Goal: Transaction & Acquisition: Purchase product/service

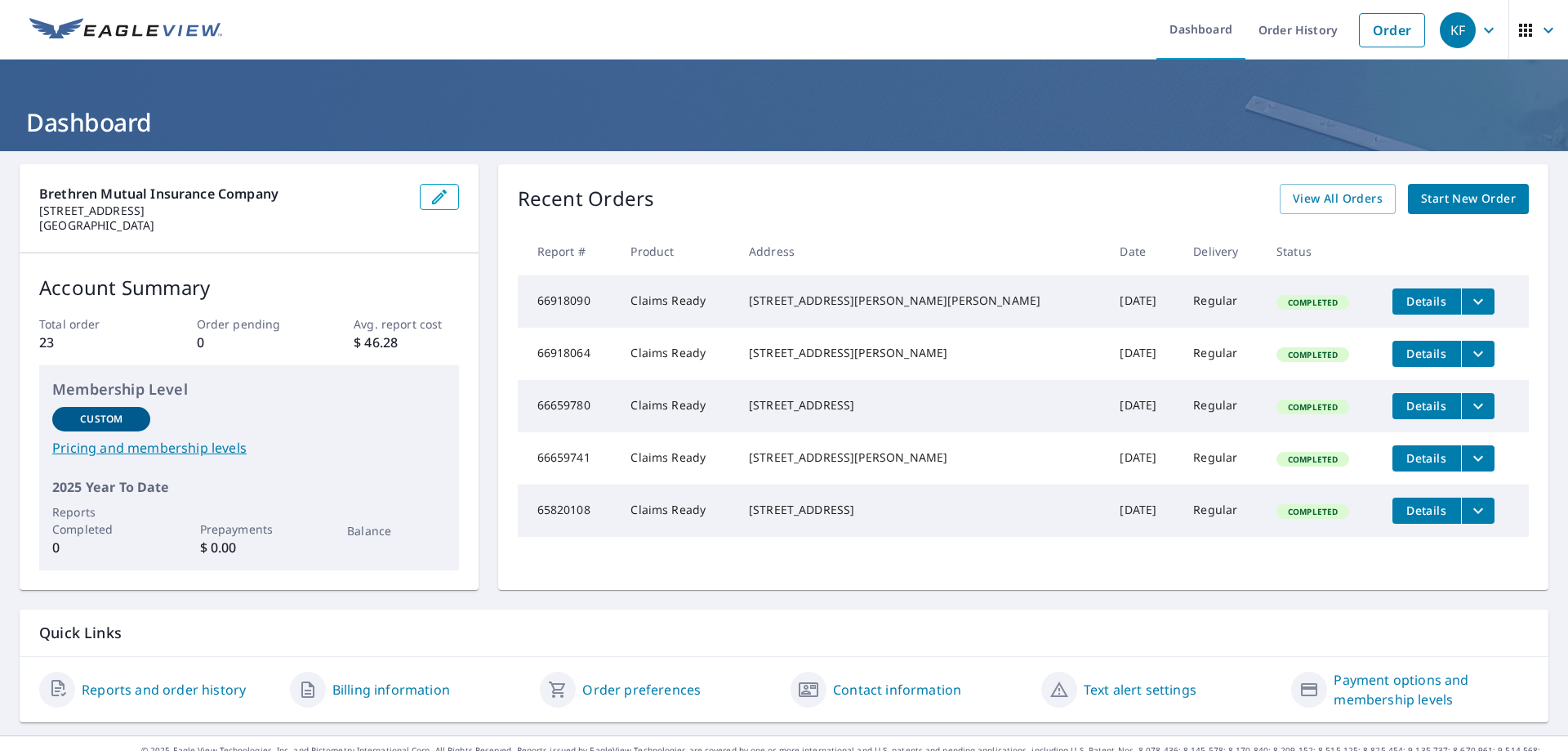
click at [1423, 205] on span "Start New Order" at bounding box center [1467, 199] width 95 height 20
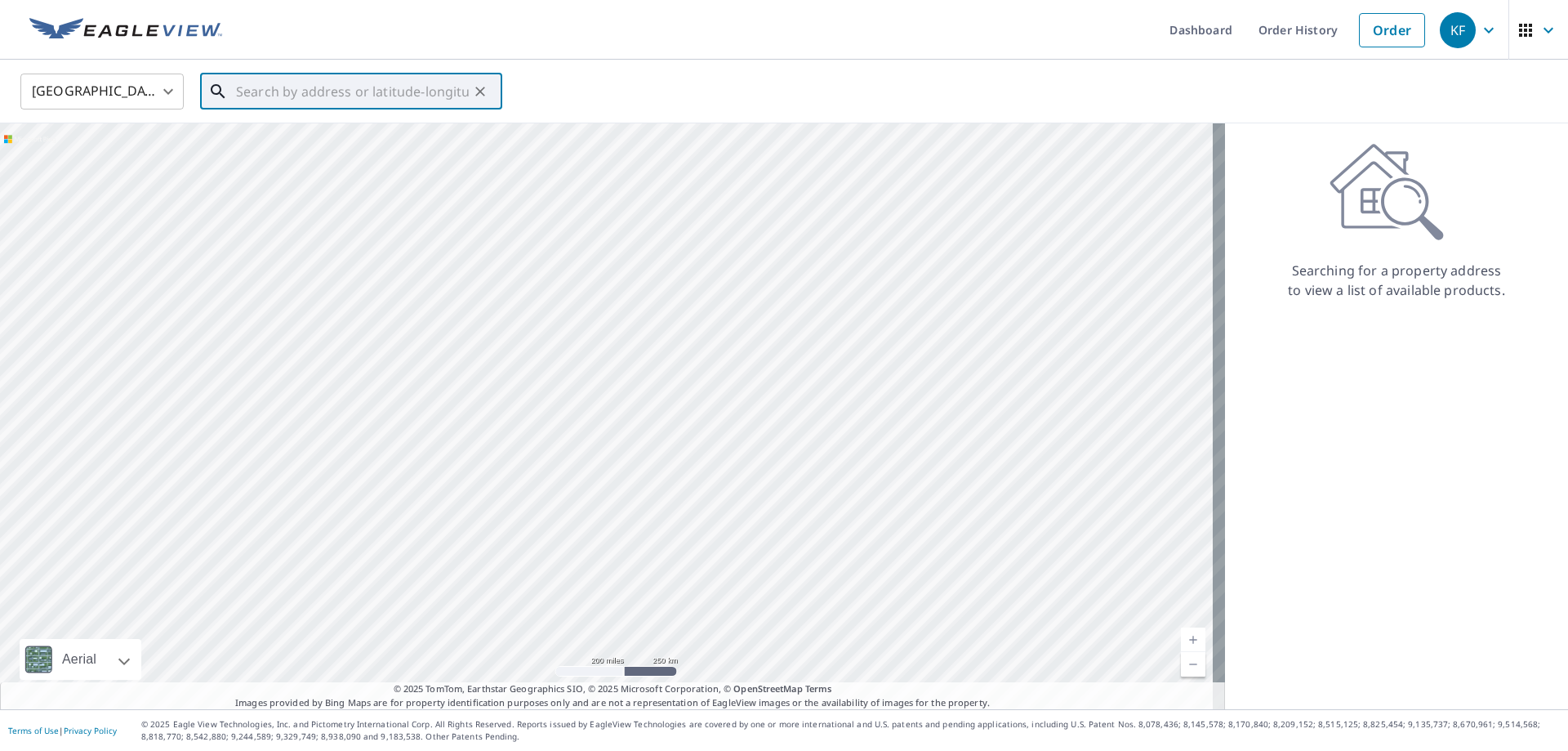
click at [325, 90] on input "text" at bounding box center [352, 91] width 233 height 46
click at [285, 168] on li "[STREET_ADDRESS]" at bounding box center [351, 147] width 303 height 55
type input "[STREET_ADDRESS]"
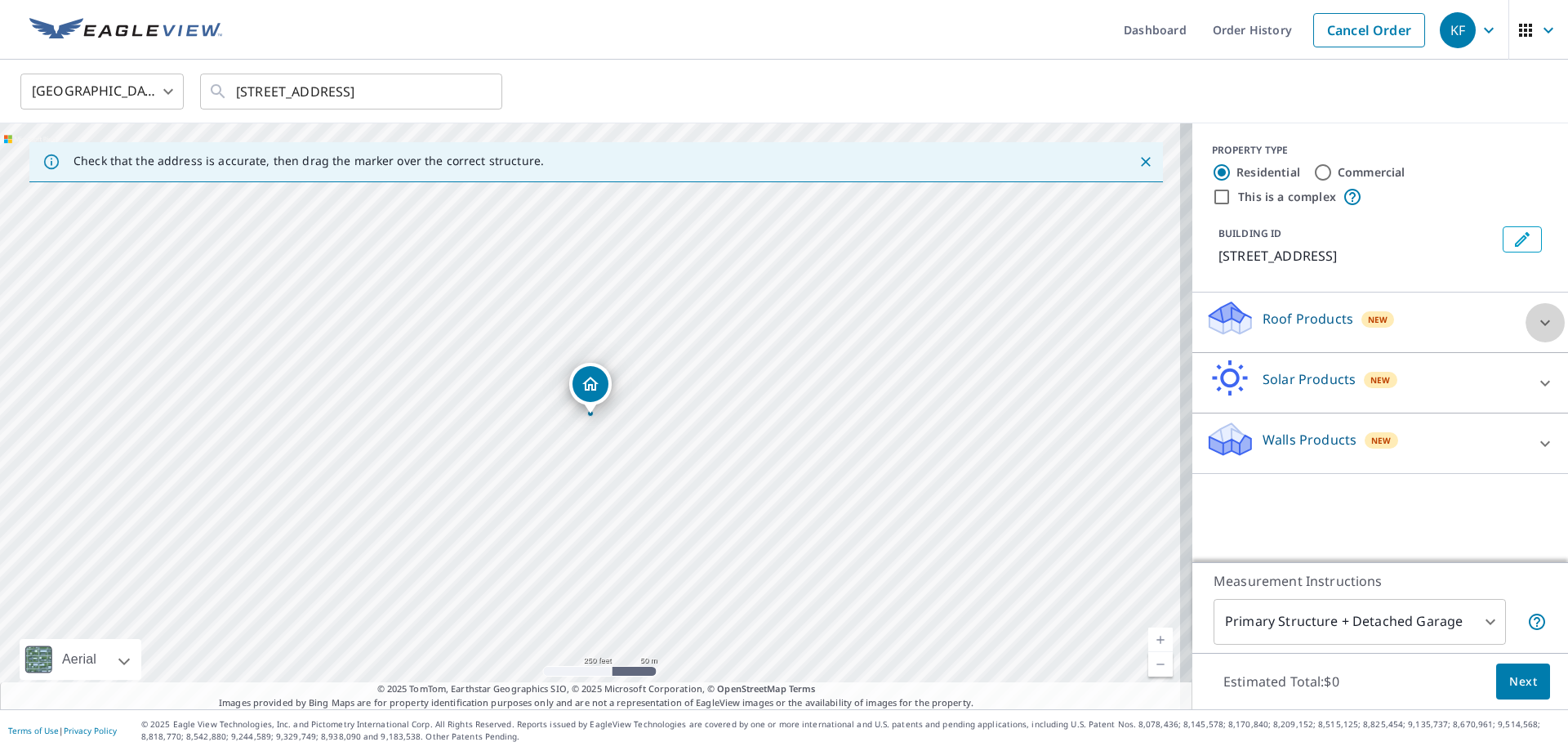
click at [1535, 320] on icon at bounding box center [1544, 322] width 20 height 20
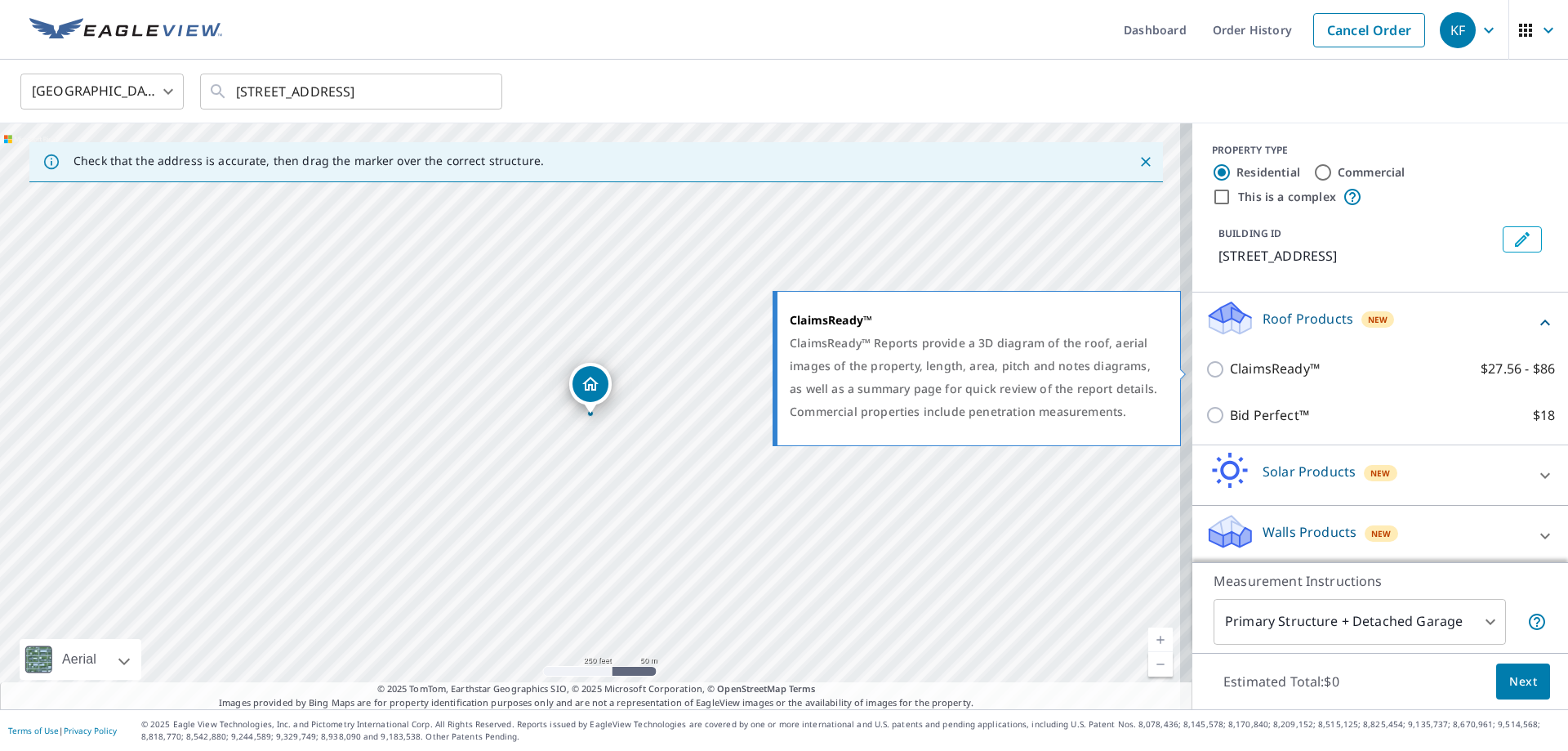
click at [1205, 377] on input "ClaimsReady™ $27.56 - $86" at bounding box center [1217, 369] width 25 height 20
checkbox input "true"
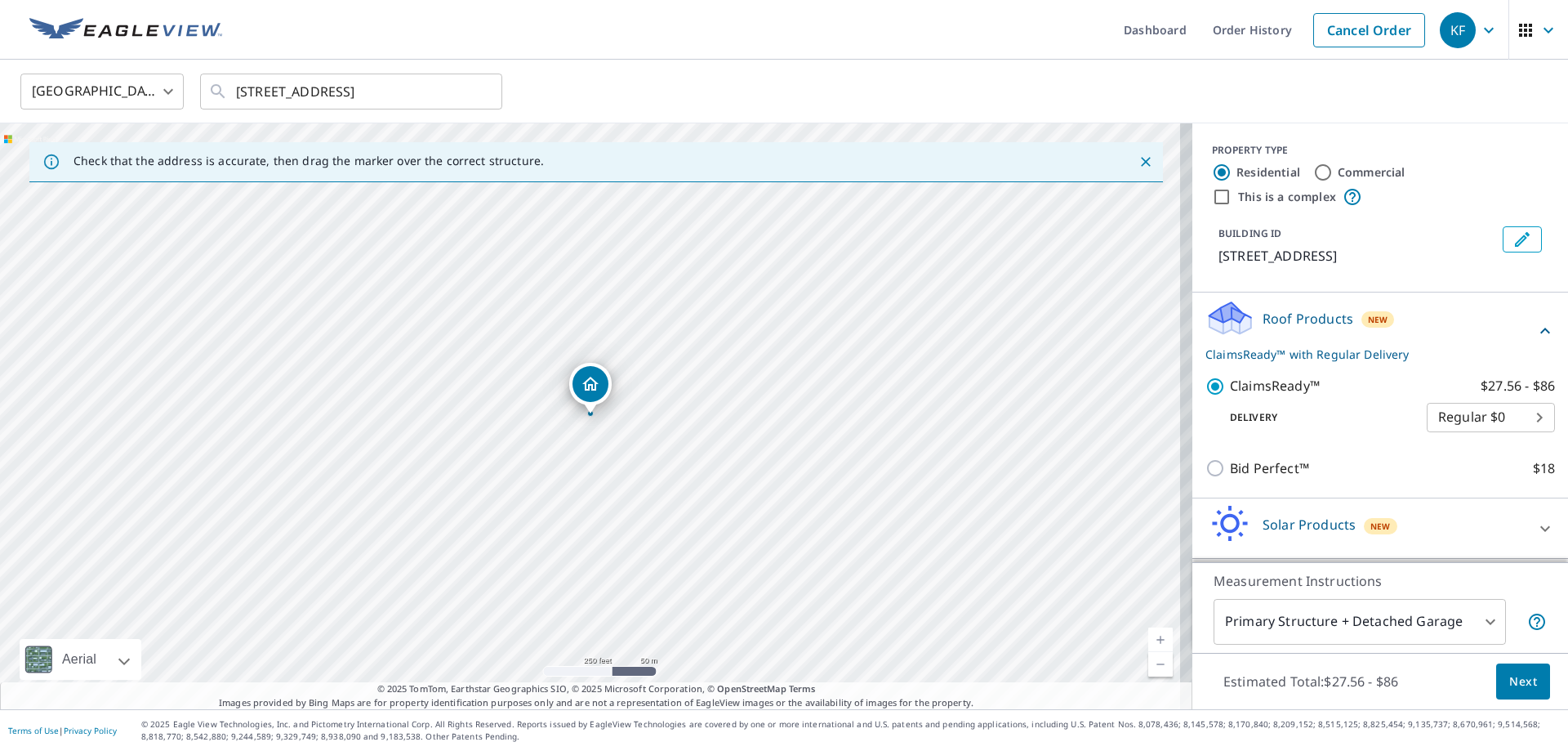
scroll to position [57, 0]
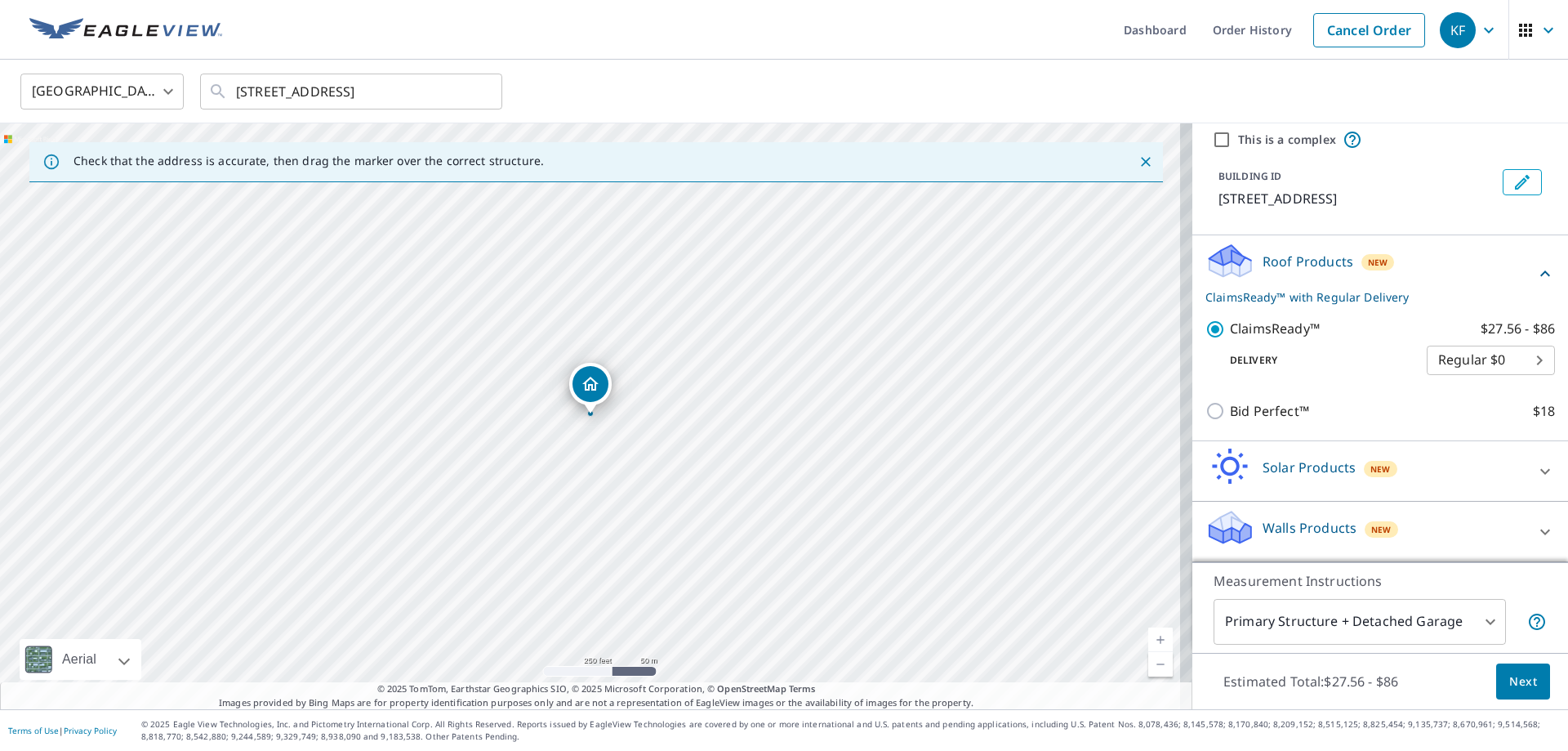
click at [1246, 531] on div "Walls Products New" at bounding box center [1365, 531] width 320 height 47
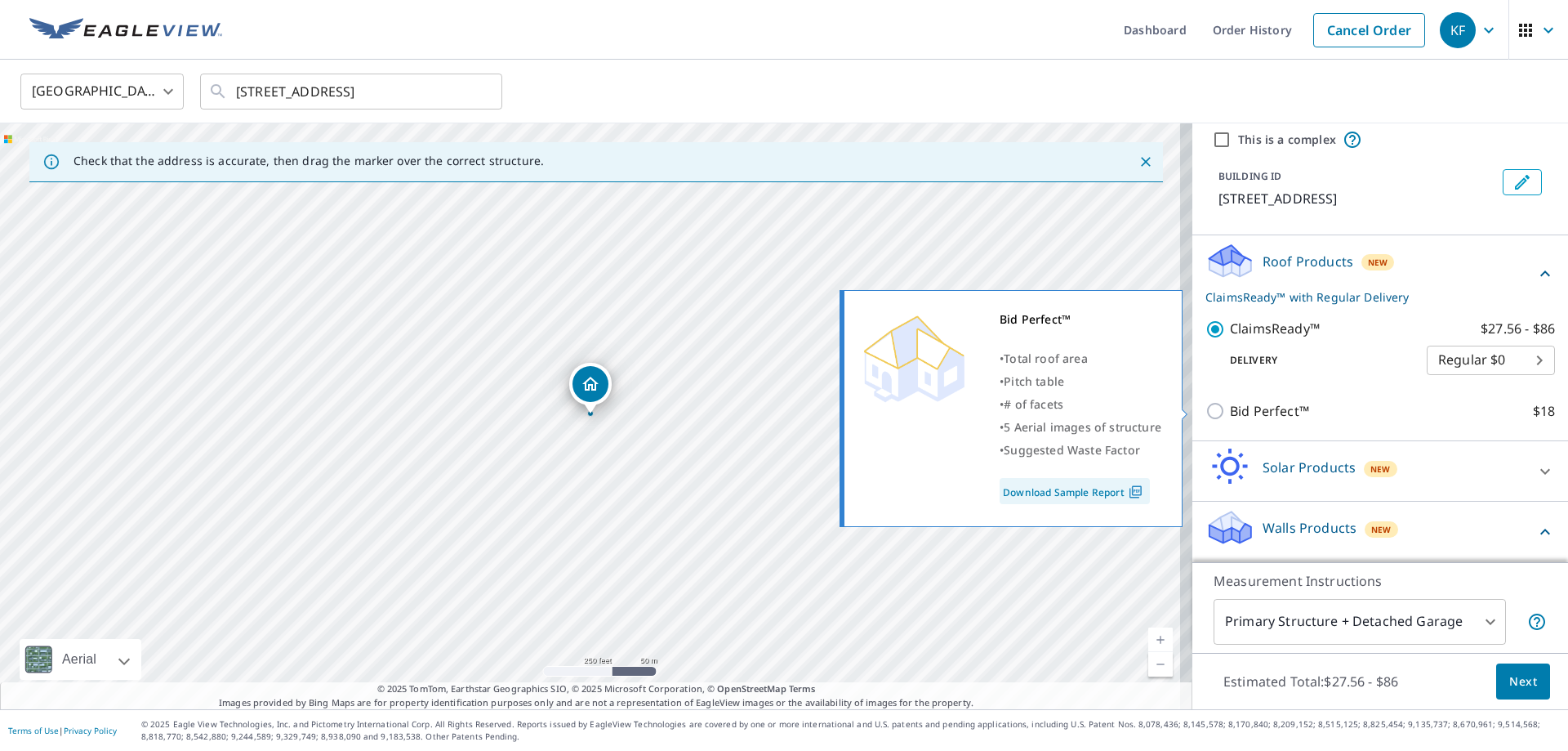
scroll to position [104, 0]
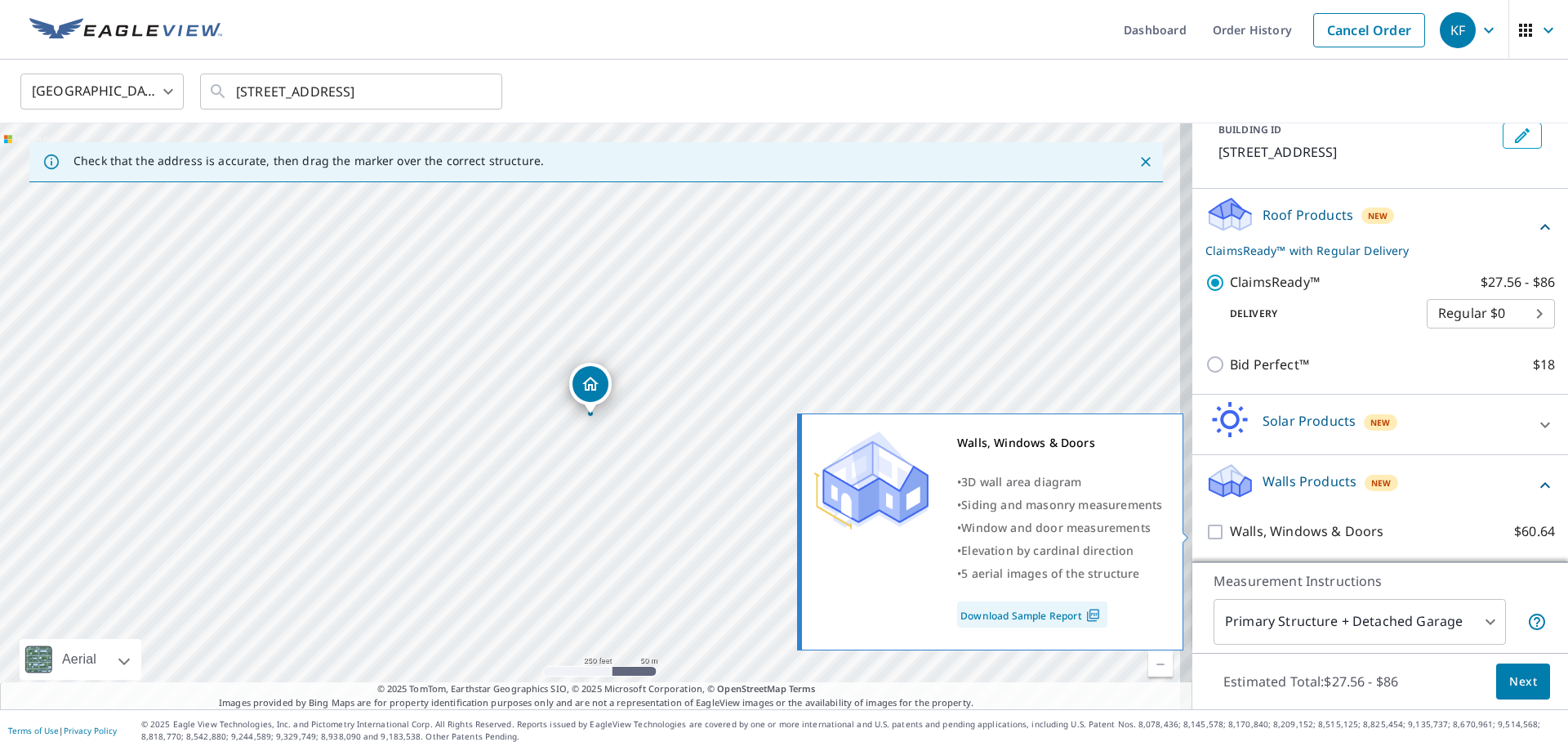
click at [1205, 531] on input "Walls, Windows & Doors $60.64" at bounding box center [1217, 531] width 25 height 20
checkbox input "true"
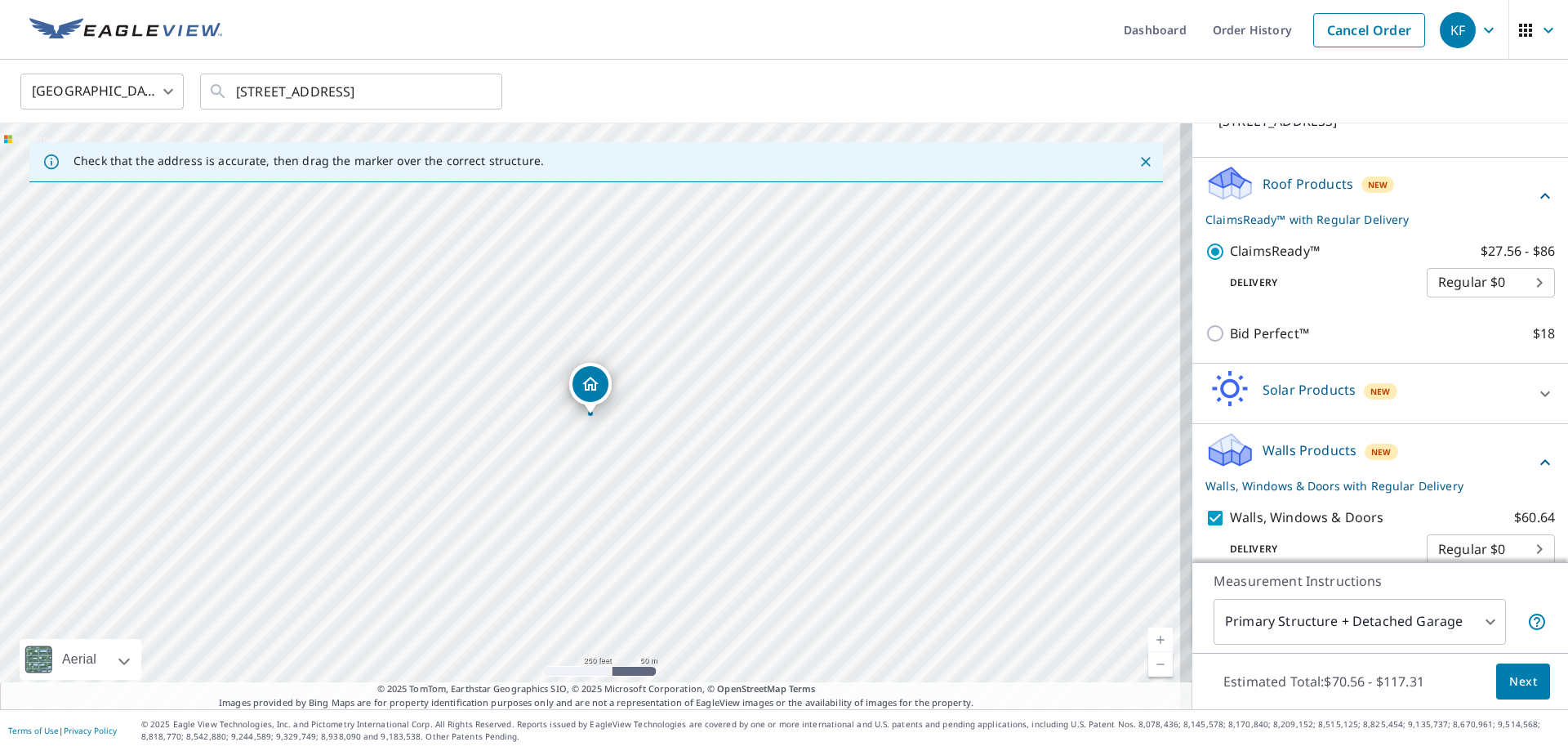
scroll to position [157, 0]
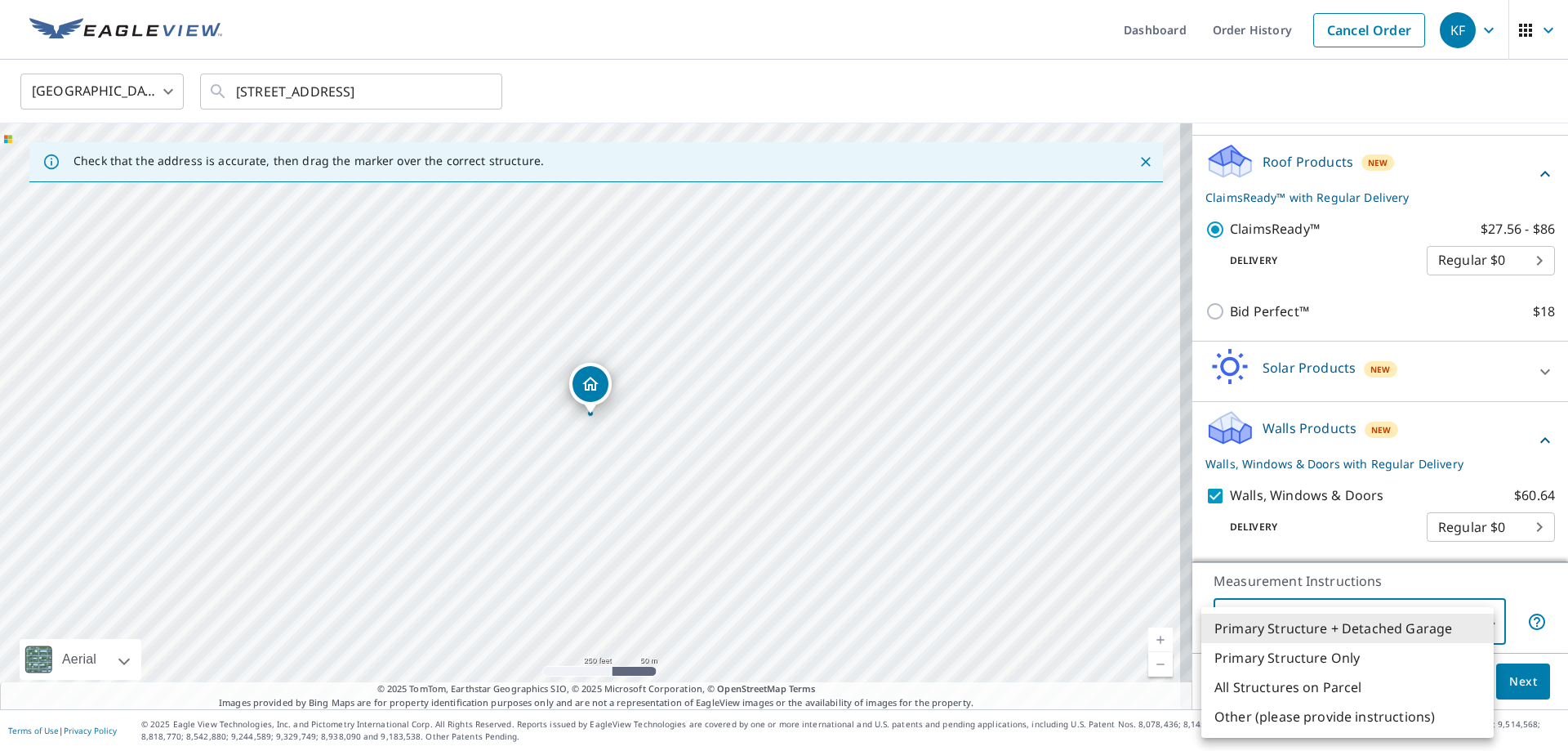
click at [1478, 627] on body "KF KF Dashboard Order History Cancel Order KF United States US ​ [STREET_ADDRES…" at bounding box center [784, 375] width 1568 height 751
click at [1271, 666] on li "Primary Structure Only" at bounding box center [1347, 657] width 292 height 29
type input "2"
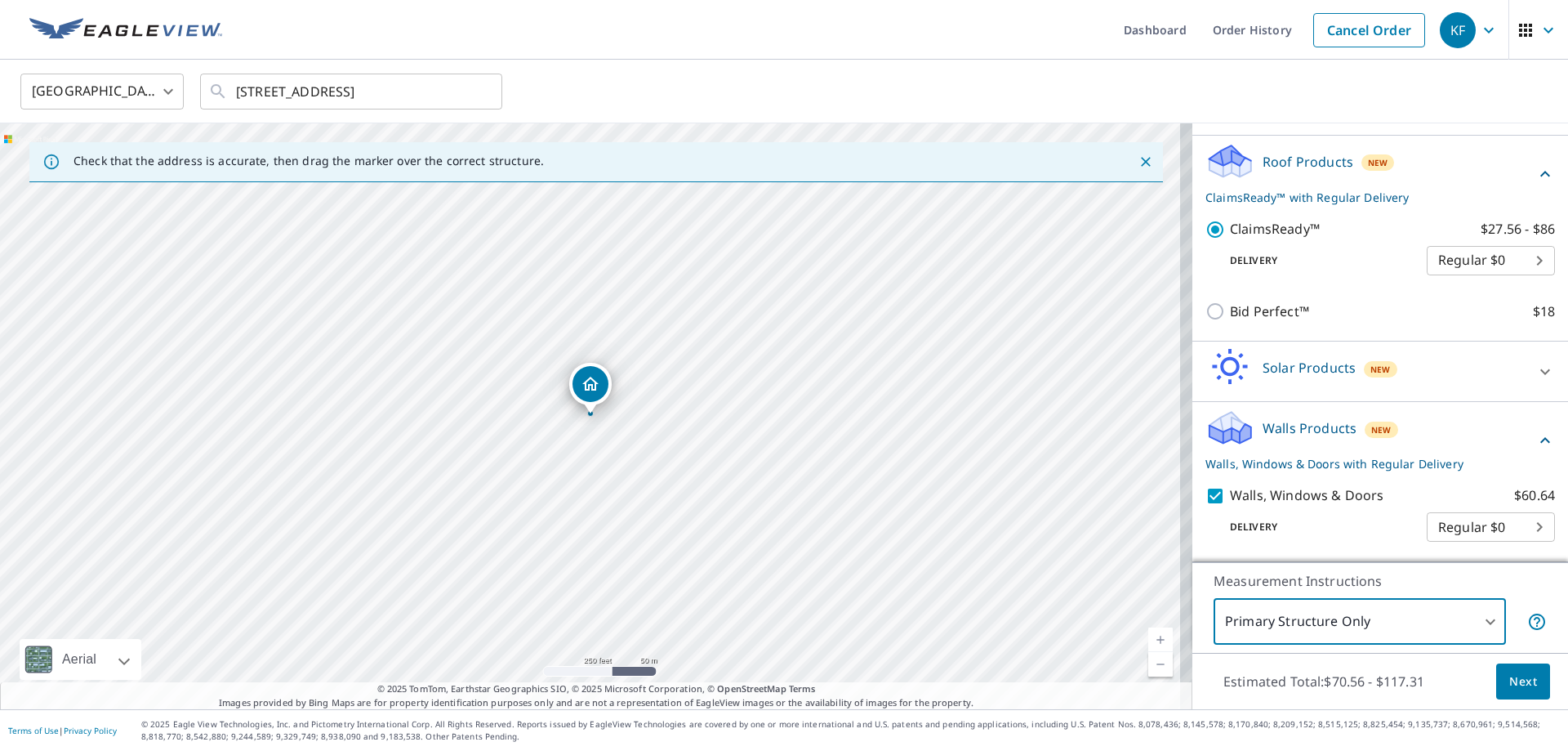
click at [1523, 684] on span "Next" at bounding box center [1523, 682] width 28 height 20
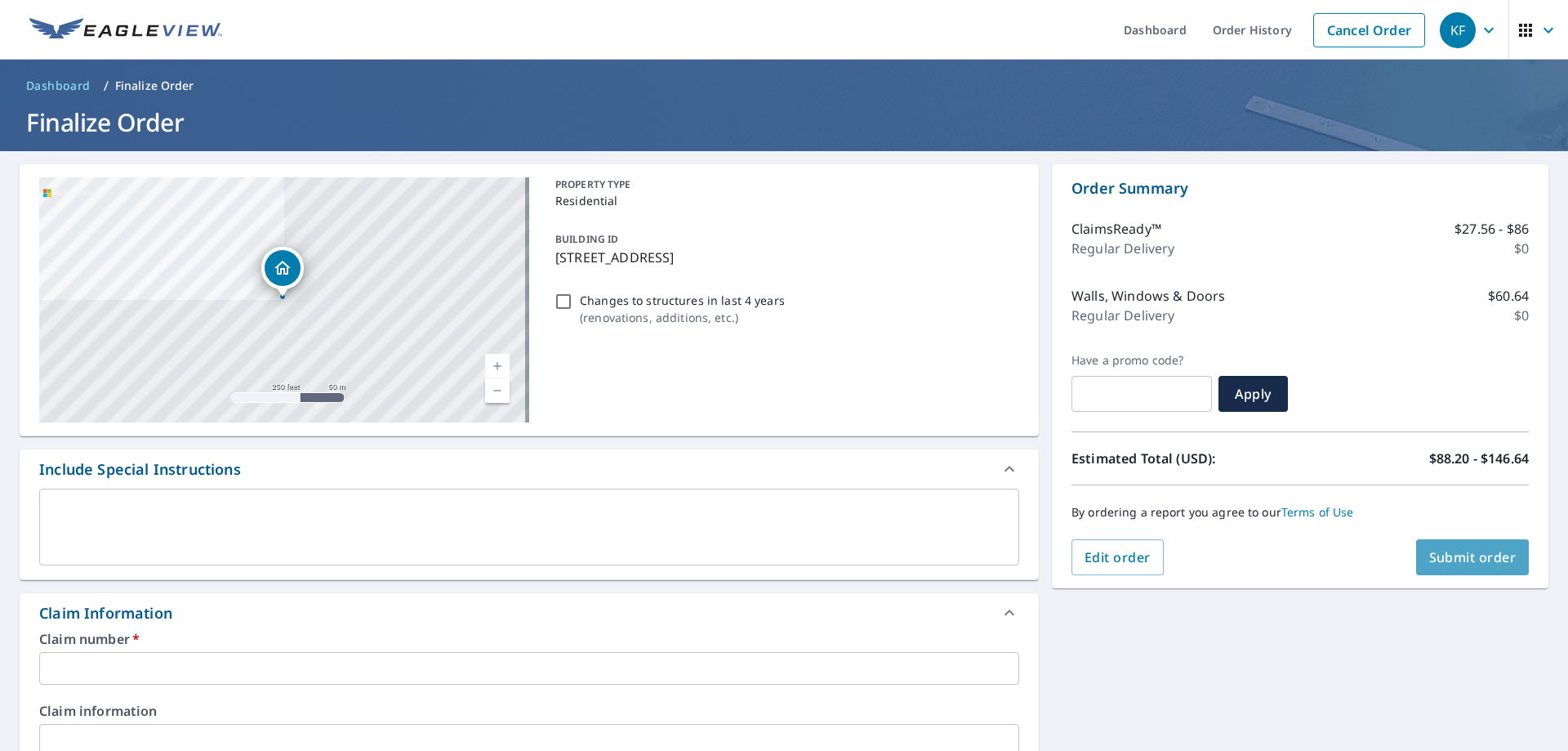
click at [1463, 555] on span "Submit order" at bounding box center [1473, 557] width 88 height 18
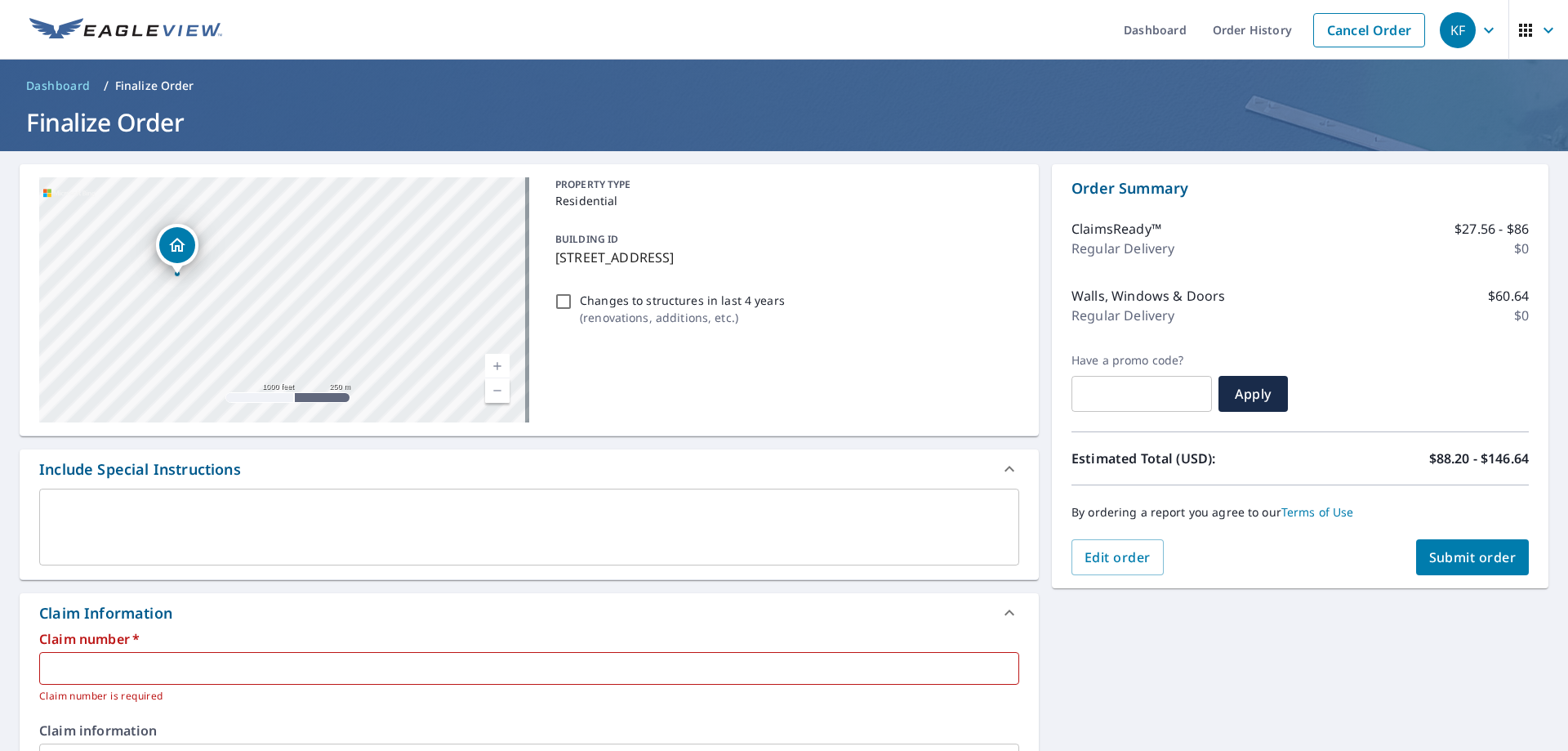
click at [107, 661] on input "text" at bounding box center [529, 668] width 980 height 32
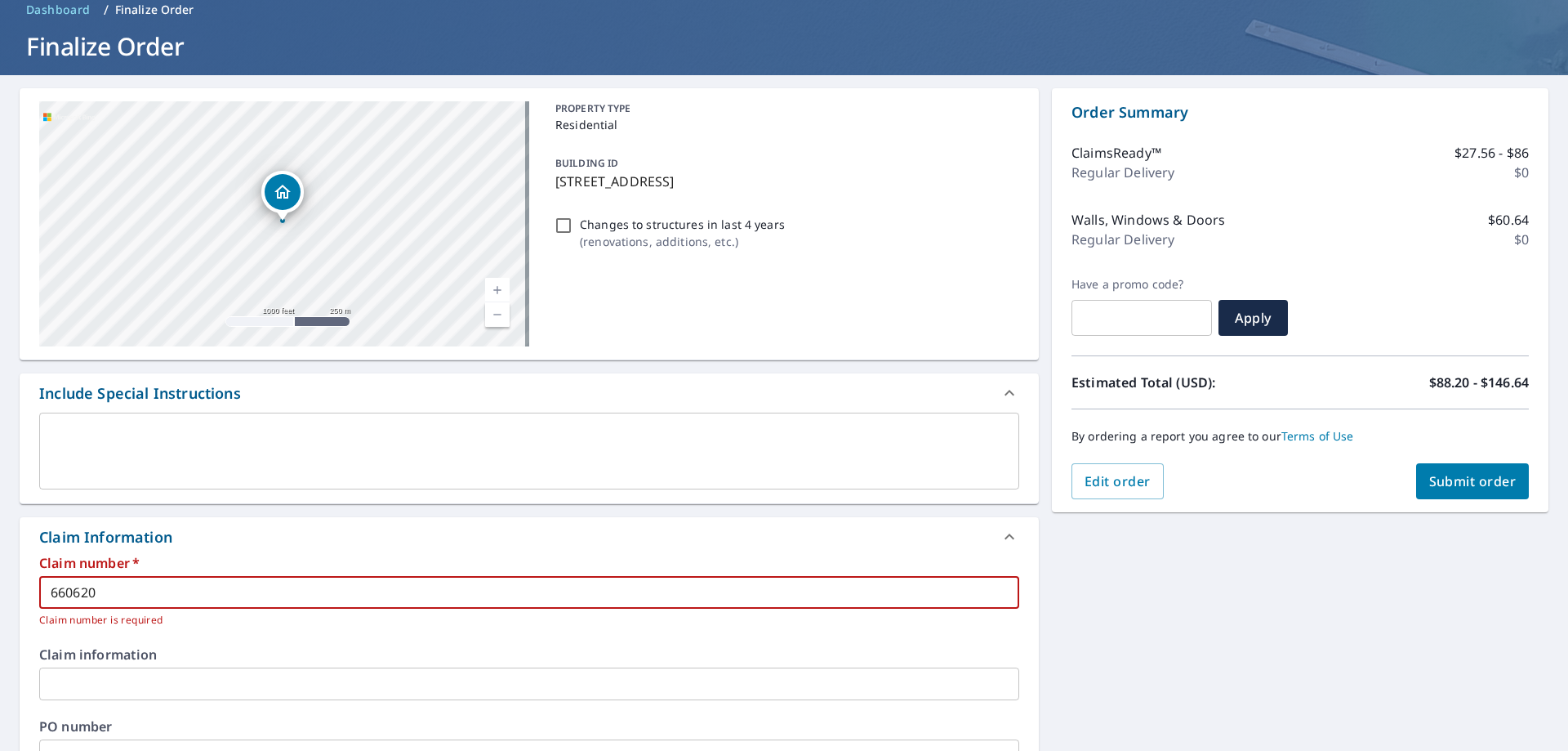
scroll to position [326, 0]
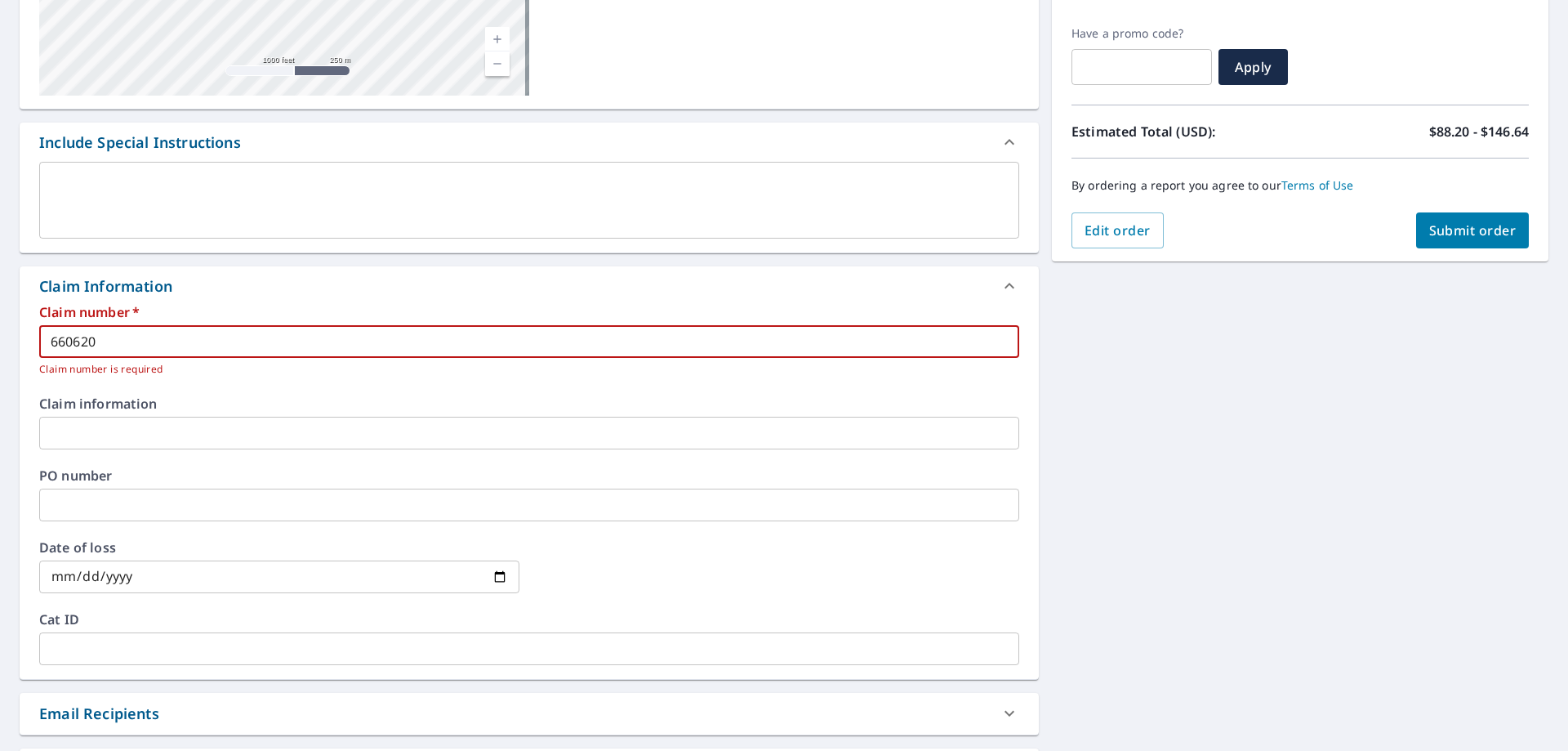
type input "660620"
click at [160, 439] on input "text" at bounding box center [529, 433] width 980 height 32
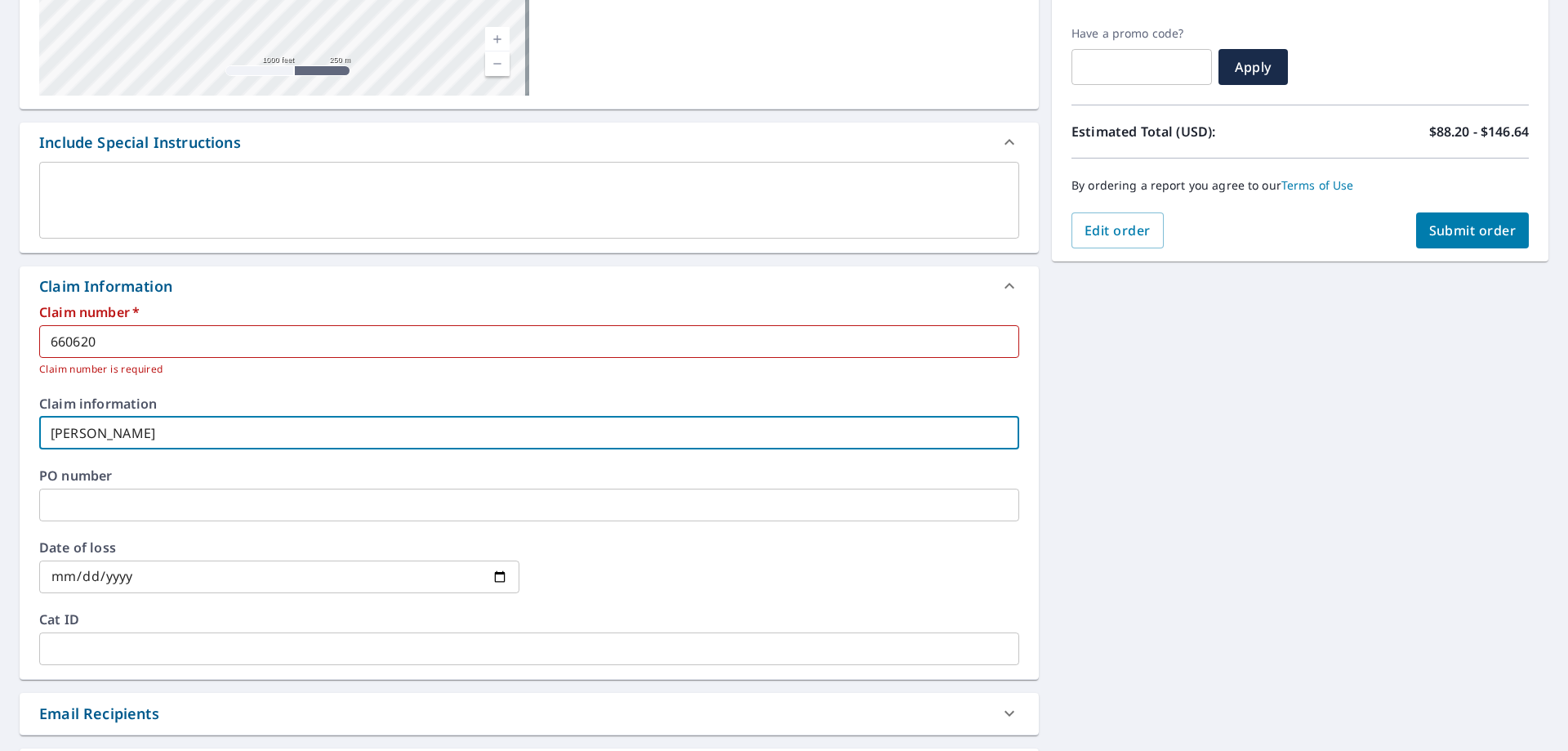
type input "[PERSON_NAME]"
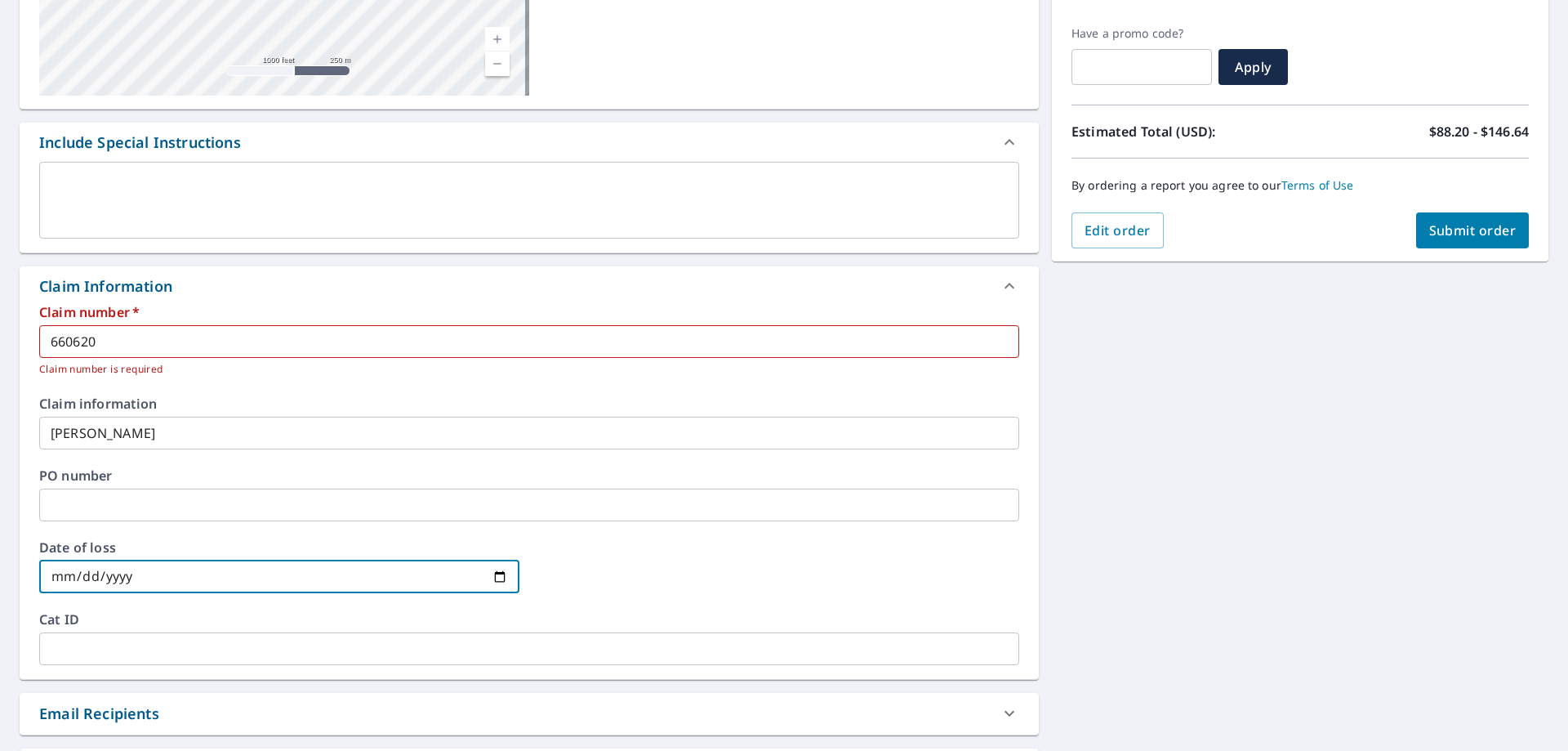
click at [89, 574] on input "date" at bounding box center [279, 576] width 480 height 32
click at [59, 574] on input "date" at bounding box center [279, 576] width 480 height 32
click at [60, 575] on input "date" at bounding box center [279, 576] width 480 height 32
type input "[DATE]"
click at [1151, 505] on div "[STREET_ADDRESS] A standard road map Aerial A detailed look from above Labels L…" at bounding box center [784, 373] width 1568 height 1097
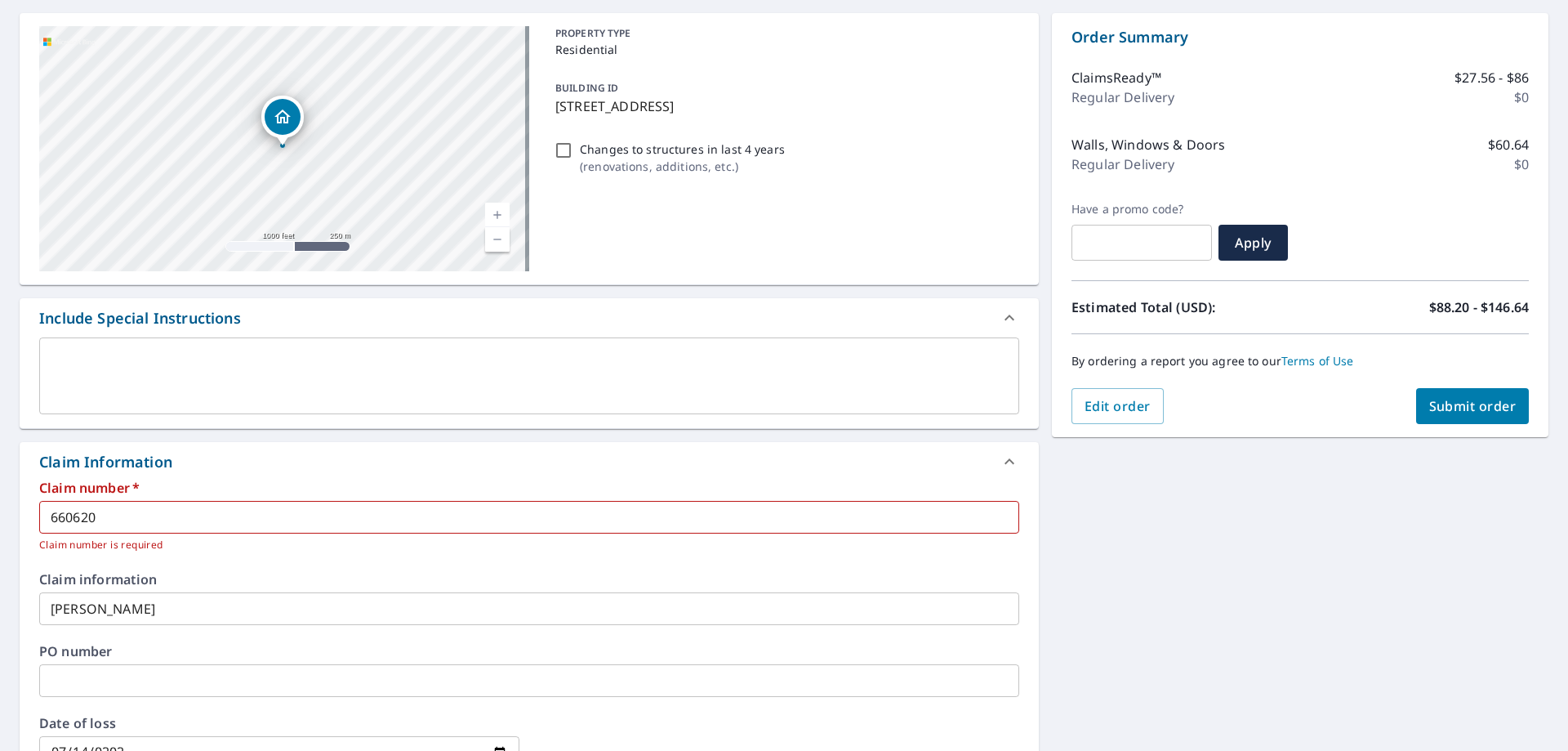
scroll to position [0, 0]
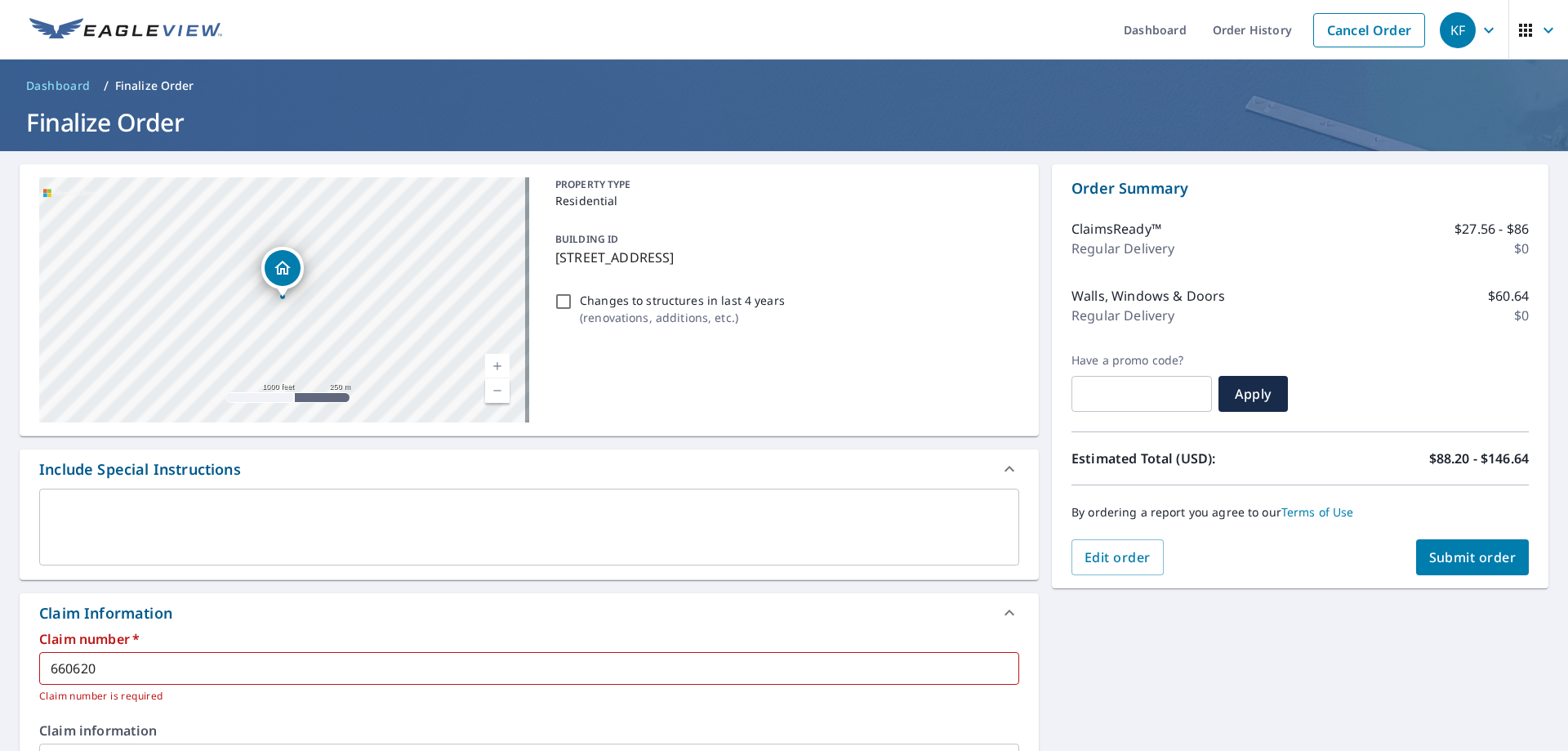
click at [1429, 559] on span "Submit order" at bounding box center [1473, 557] width 88 height 18
